Goal: Information Seeking & Learning: Compare options

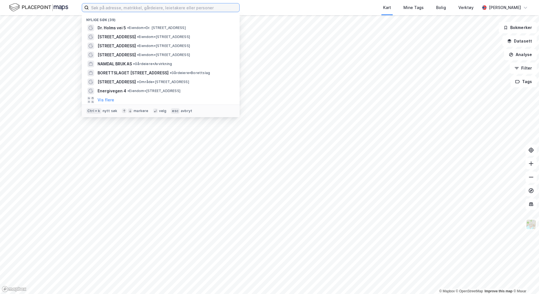
click at [97, 3] on input at bounding box center [164, 7] width 151 height 8
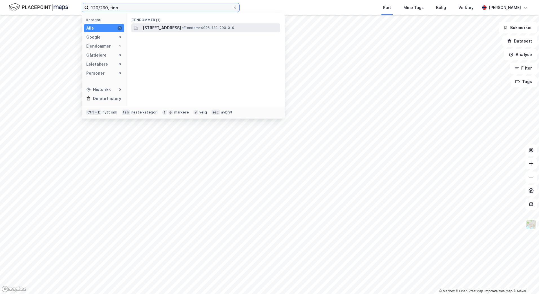
type input "120/290, tinn"
click at [181, 27] on span "[STREET_ADDRESS]" at bounding box center [162, 28] width 38 height 7
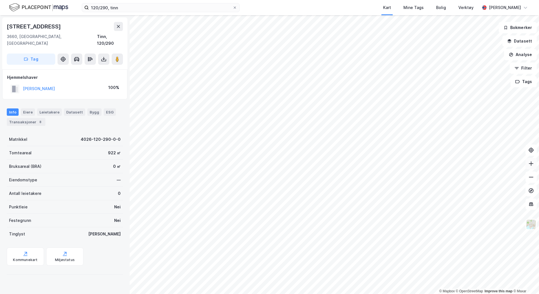
click at [532, 162] on icon at bounding box center [531, 164] width 6 height 6
click at [26, 118] on div "Transaksjoner 8" at bounding box center [26, 122] width 39 height 8
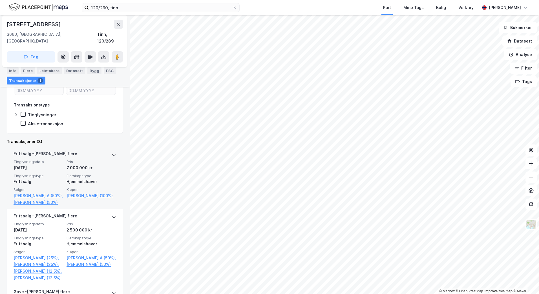
scroll to position [85, 0]
